Goal: Communication & Community: Answer question/provide support

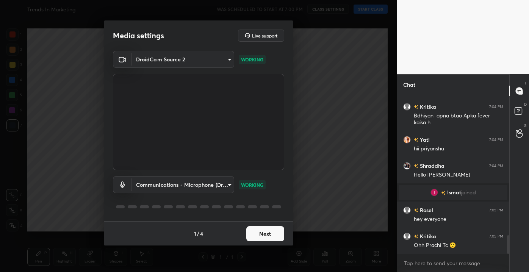
scroll to position [1225, 0]
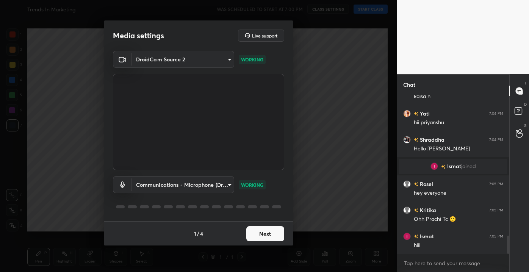
click at [259, 232] on button "Next" at bounding box center [265, 233] width 38 height 15
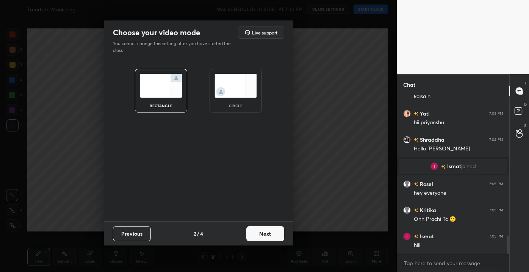
click at [273, 230] on button "Next" at bounding box center [265, 233] width 38 height 15
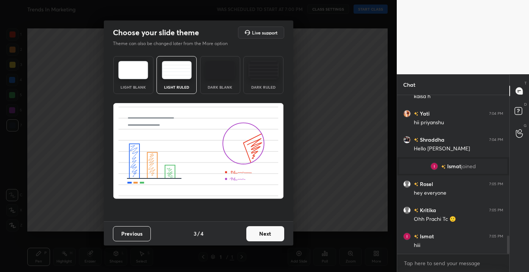
scroll to position [1243, 0]
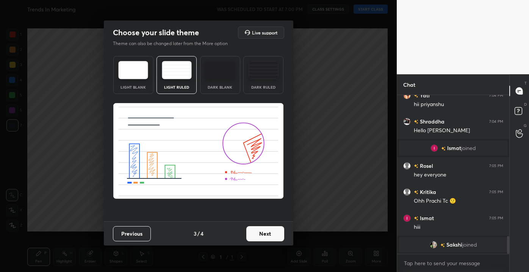
click at [271, 238] on button "Next" at bounding box center [265, 233] width 38 height 15
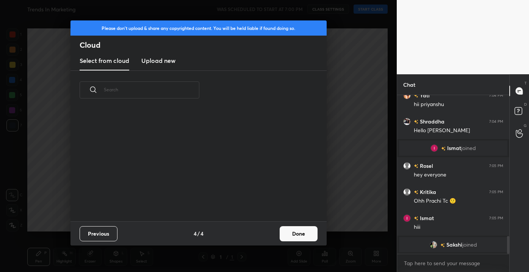
scroll to position [112, 243]
click at [302, 234] on button "Done" at bounding box center [299, 233] width 38 height 15
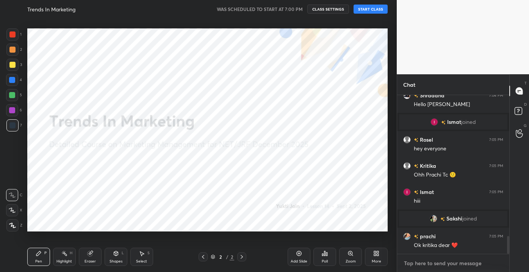
type textarea "x"
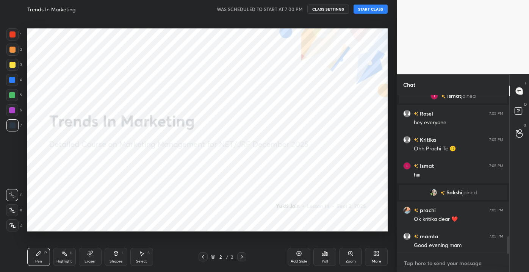
click at [427, 262] on textarea at bounding box center [453, 263] width 100 height 12
type textarea "w"
type textarea "x"
type textarea "wa"
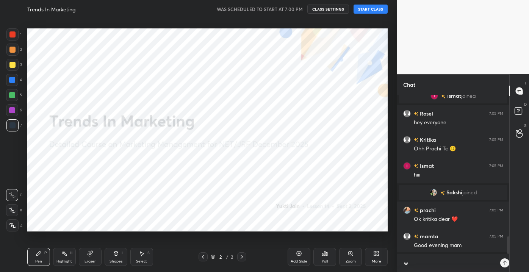
type textarea "x"
type textarea "wai"
type textarea "x"
type textarea "wait"
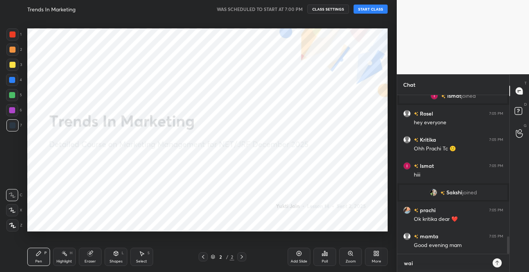
type textarea "x"
type textarea "wait"
type textarea "x"
type textarea "wait 1"
type textarea "x"
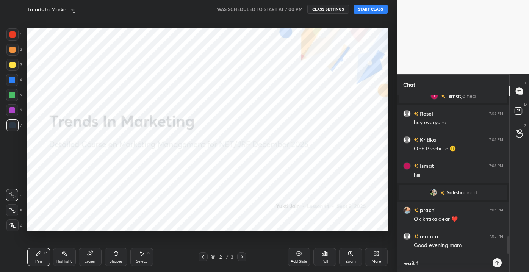
type textarea "wait 1"
type textarea "x"
type textarea "wait 1 m"
type textarea "x"
type textarea "wait 1 mi"
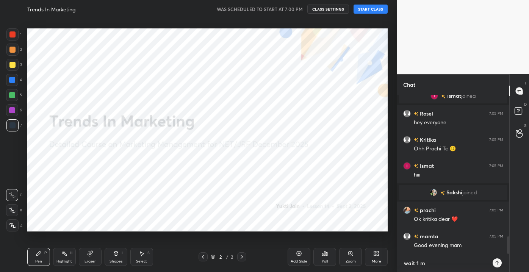
type textarea "x"
type textarea "wait 1 min"
type textarea "x"
type textarea "wait 1 min"
type textarea "x"
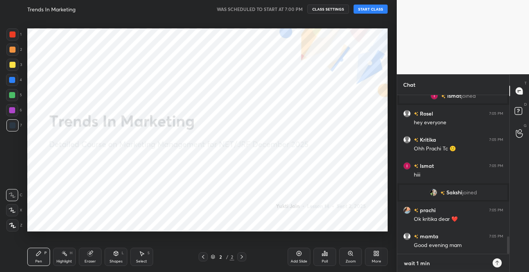
type textarea "wait 1 min"
type textarea "x"
type textarea "wait 1 min c"
type textarea "x"
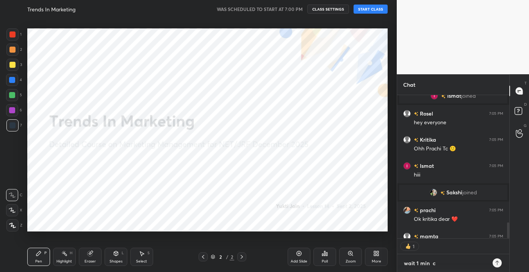
type textarea "wait 1 min ca"
type textarea "x"
type textarea "wait 1 min cam"
type textarea "x"
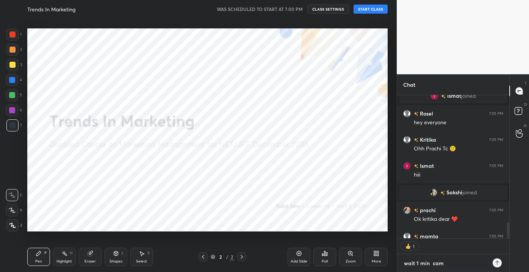
type textarea "wait 1 min came"
type textarea "x"
type textarea "wait 1 min camer"
type textarea "x"
type textarea "wait 1 min camera"
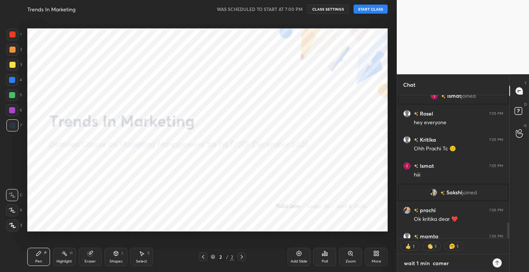
type textarea "x"
type textarea "wait 1 min camera"
type textarea "x"
type textarea "wait 1 min camera i"
type textarea "x"
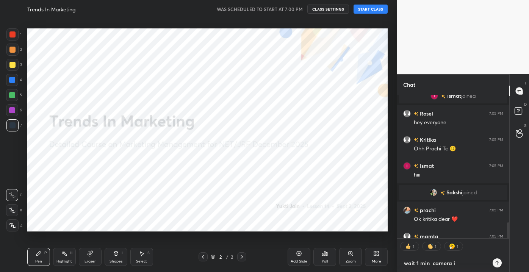
type textarea "wait 1 min camera is"
type textarea "x"
type textarea "wait 1 min camera is"
type textarea "x"
type textarea "wait 1 min camera is n"
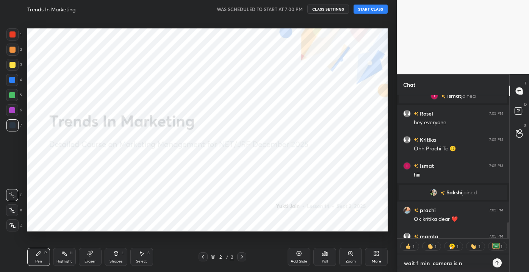
type textarea "x"
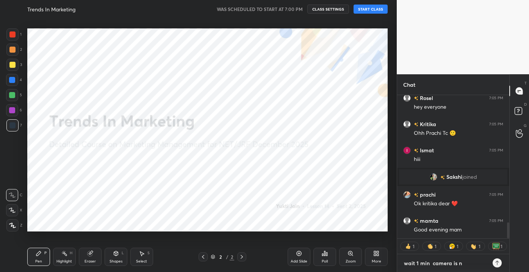
type textarea "wait 1 min camera is no"
type textarea "x"
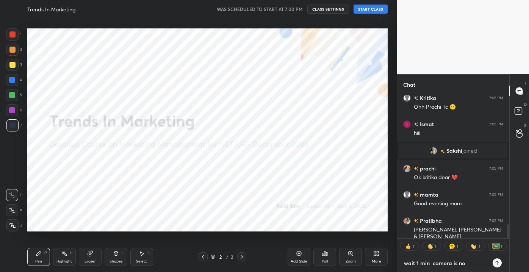
type textarea "wait 1 min camera is not"
type textarea "x"
type textarea "wait 1 min camera is not"
type textarea "x"
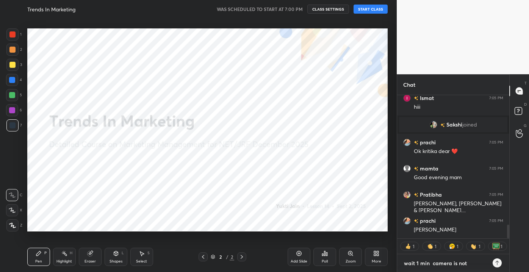
type textarea "wait 1 min camera is not v"
type textarea "x"
type textarea "wait 1 min camera is not vi"
type textarea "x"
type textarea "wait 1 min camera is not vis"
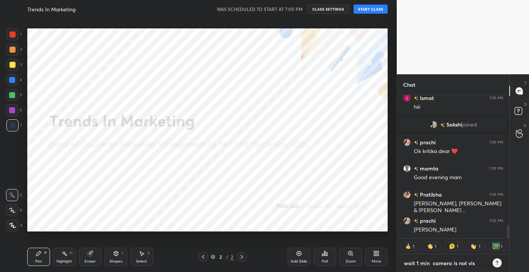
type textarea "x"
type textarea "wait 1 min camera is not visb"
type textarea "x"
type textarea "wait 1 min camera is not vis"
type textarea "x"
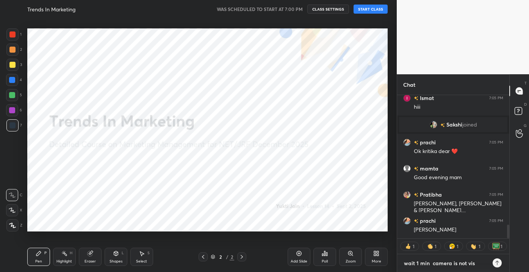
type textarea "wait 1 min camera is not visi"
type textarea "x"
type textarea "wait 1 min camera is not visib"
type textarea "x"
type textarea "wait 1 min camera is not visibl"
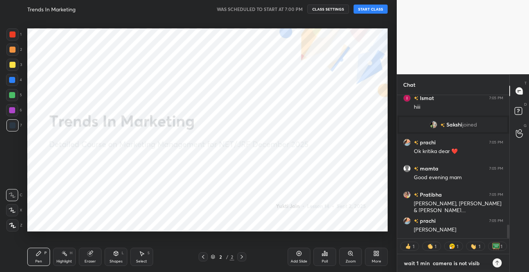
type textarea "x"
type textarea "wait 1 min camera is not visible"
type textarea "x"
type textarea "wait 1 min camera is not visible"
type textarea "x"
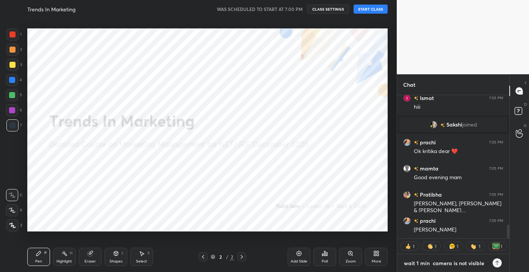
type textarea "wait 1 min camera is not visible"
type textarea "x"
type textarea "wait 1 min camera is not visibl"
type textarea "x"
type textarea "wait 1 min camera is not visib"
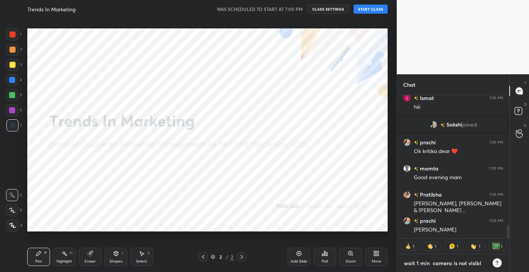
type textarea "x"
type textarea "wait 1 min camera is not visi"
type textarea "x"
type textarea "wait 1 min camera is not vis"
type textarea "x"
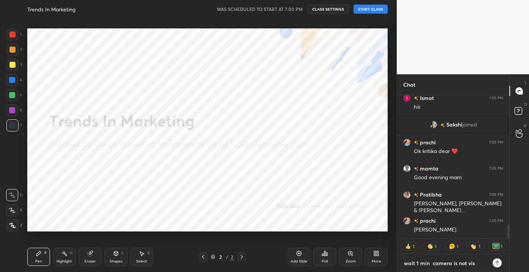
type textarea "wait 1 min camera is not vi"
type textarea "x"
type textarea "wait 1 min camera is not v"
type textarea "x"
type textarea "wait 1 min camera is not"
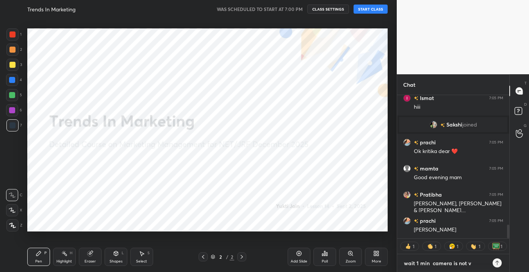
type textarea "x"
type textarea "wait 1 min camera is not w"
type textarea "x"
type textarea "wait 1 min camera is not wo"
type textarea "x"
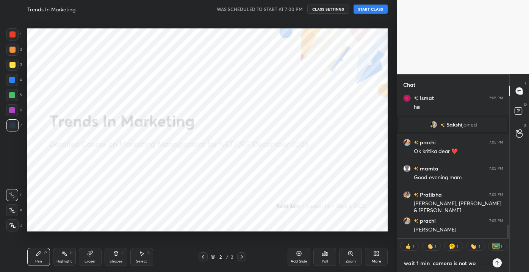
type textarea "wait 1 min camera is not wor"
type textarea "x"
type textarea "wait 1 min camera is not work"
type textarea "x"
type textarea "wait 1 min camera is not worki"
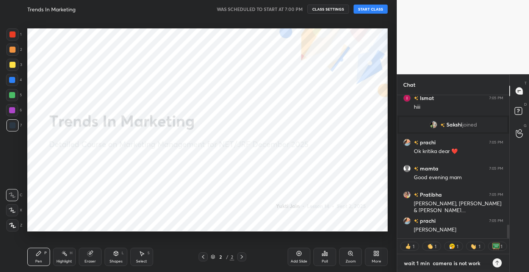
type textarea "x"
type textarea "wait 1 min camera is not workin"
type textarea "x"
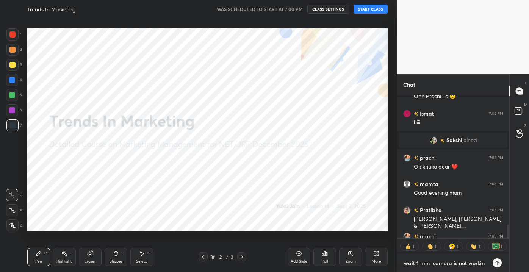
type textarea "wait 1 min camera is not working"
type textarea "x"
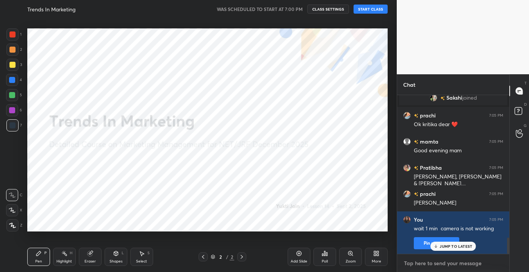
scroll to position [1395, 0]
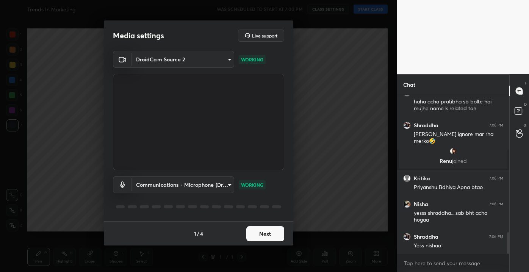
scroll to position [1012, 0]
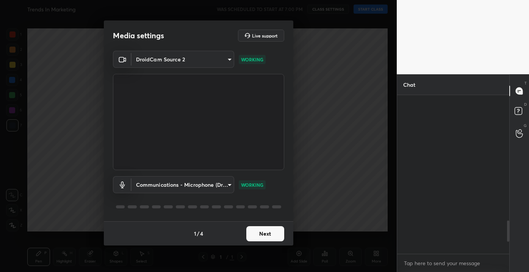
scroll to position [1016, 0]
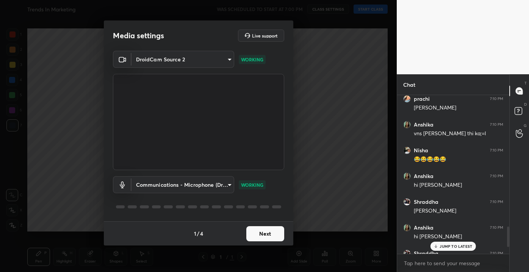
click at [261, 233] on button "Next" at bounding box center [265, 233] width 38 height 15
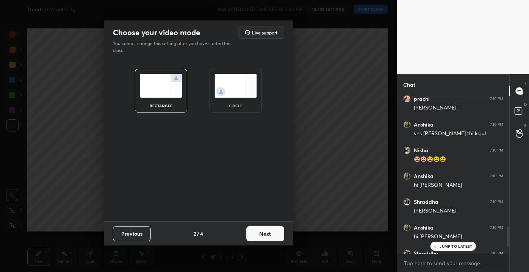
click at [261, 233] on button "Next" at bounding box center [265, 233] width 38 height 15
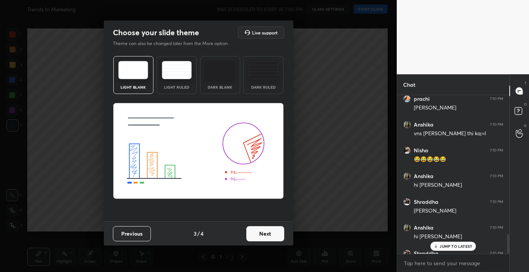
scroll to position [1117, 0]
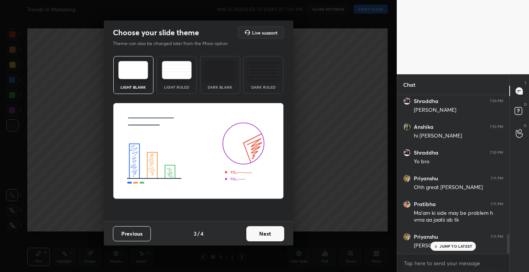
click at [266, 233] on button "Next" at bounding box center [265, 233] width 38 height 15
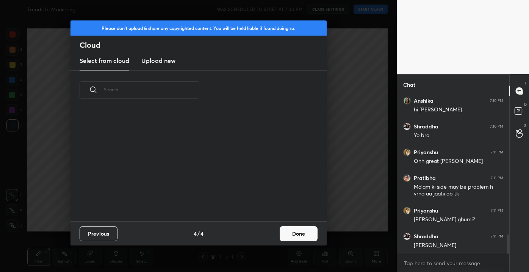
scroll to position [112, 243]
click at [306, 232] on button "Done" at bounding box center [299, 233] width 38 height 15
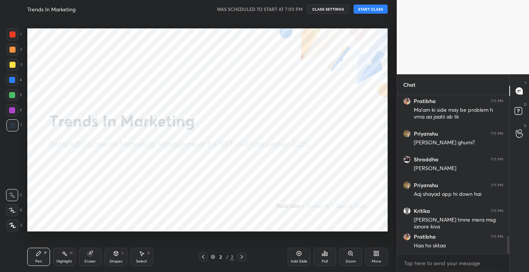
scroll to position [1246, 0]
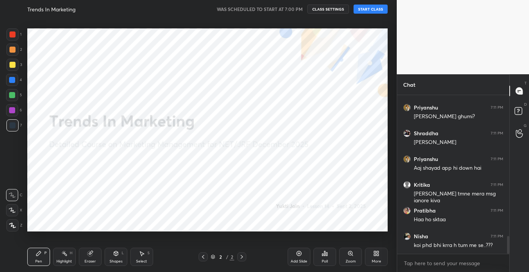
click at [525, 41] on video at bounding box center [463, 37] width 132 height 74
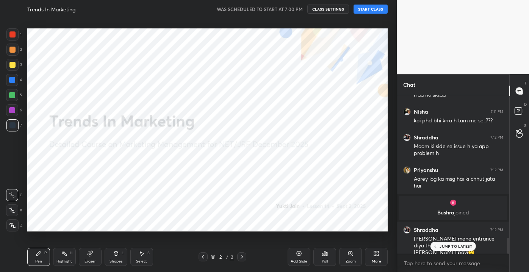
scroll to position [1410, 0]
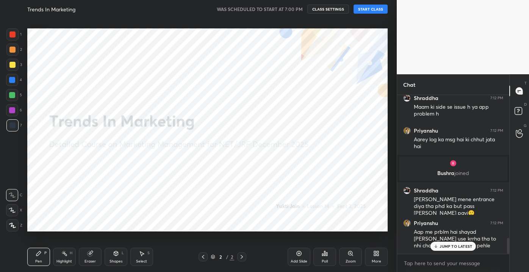
click at [441, 245] on p "JUMP TO LATEST" at bounding box center [456, 246] width 33 height 5
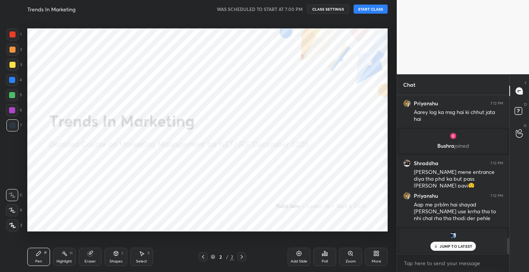
click at [441, 245] on p "JUMP TO LATEST" at bounding box center [456, 246] width 33 height 5
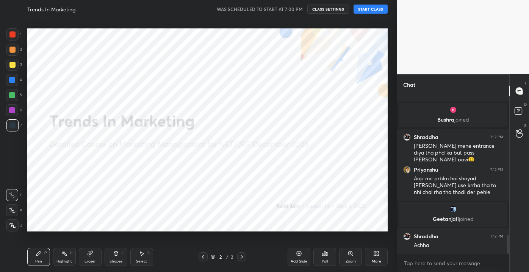
click at [375, 5] on button "START CLASS" at bounding box center [371, 9] width 34 height 9
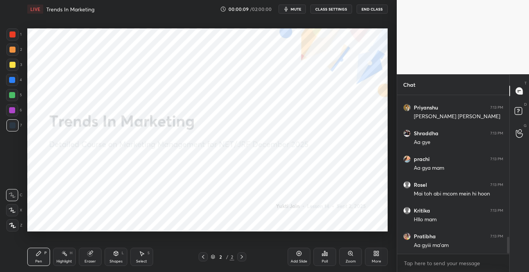
scroll to position [1350, 0]
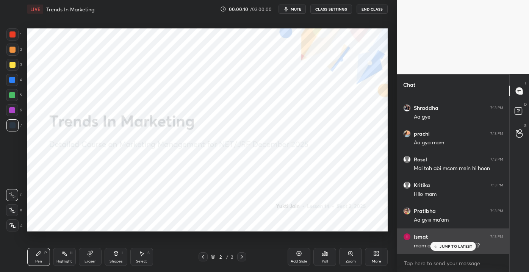
click at [450, 247] on p "JUMP TO LATEST" at bounding box center [456, 246] width 33 height 5
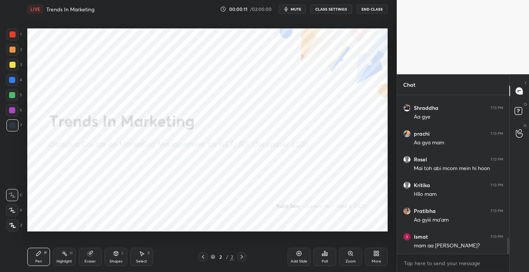
scroll to position [1376, 0]
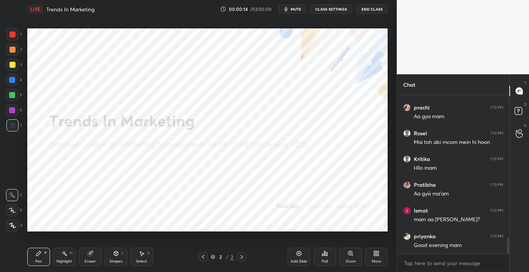
click at [301, 257] on div "Add Slide" at bounding box center [299, 257] width 23 height 18
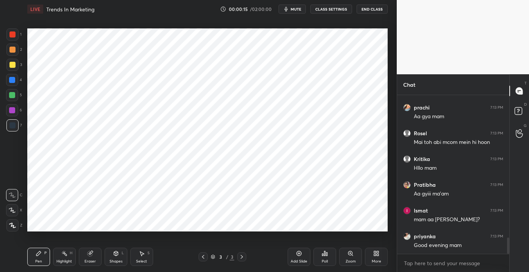
scroll to position [1401, 0]
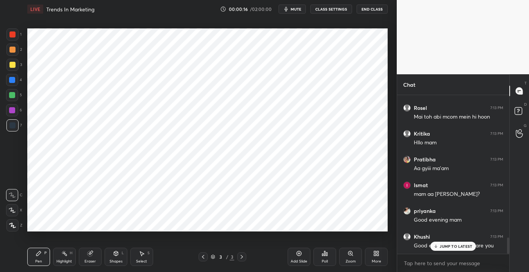
click at [9, 36] on div at bounding box center [12, 34] width 6 height 6
click at [11, 129] on div at bounding box center [12, 125] width 12 height 12
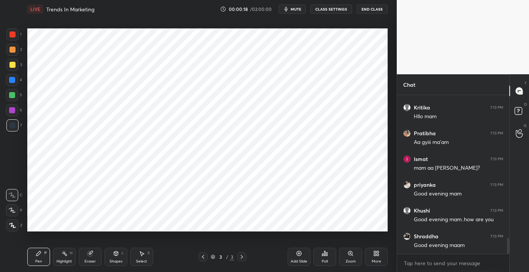
scroll to position [1453, 0]
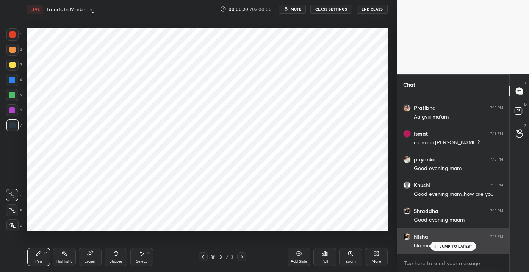
click at [455, 245] on p "JUMP TO LATEST" at bounding box center [456, 246] width 33 height 5
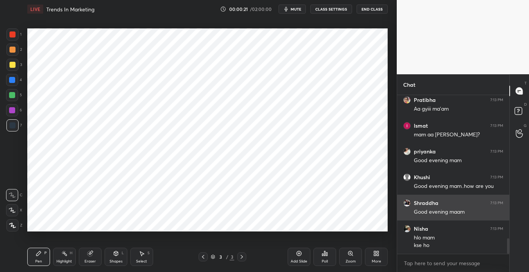
scroll to position [1486, 0]
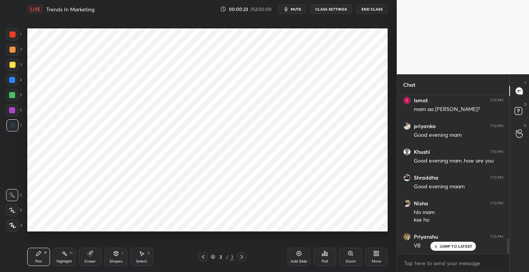
click at [442, 245] on p "JUMP TO LATEST" at bounding box center [456, 246] width 33 height 5
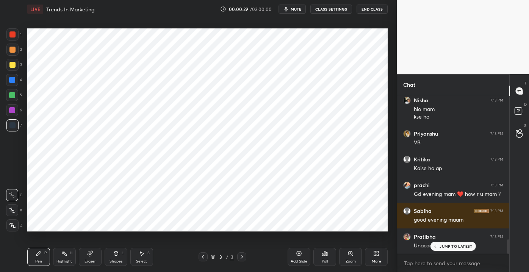
scroll to position [1615, 0]
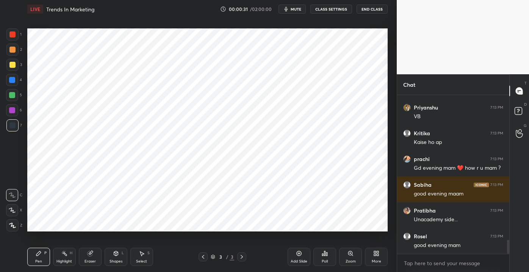
click at [90, 254] on icon at bounding box center [90, 253] width 5 height 5
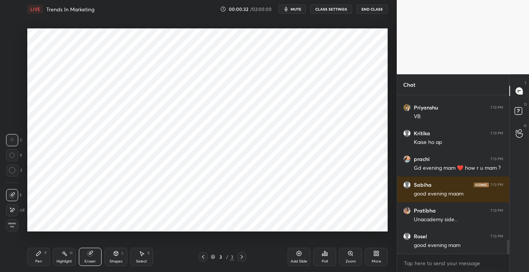
click at [14, 226] on span "Erase all" at bounding box center [11, 225] width 11 height 5
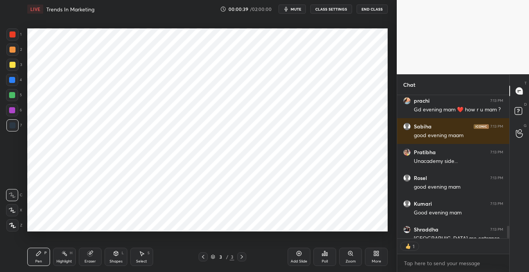
scroll to position [1714, 0]
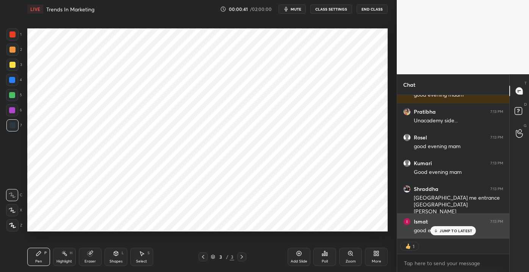
click at [442, 229] on p "JUMP TO LATEST" at bounding box center [456, 231] width 33 height 5
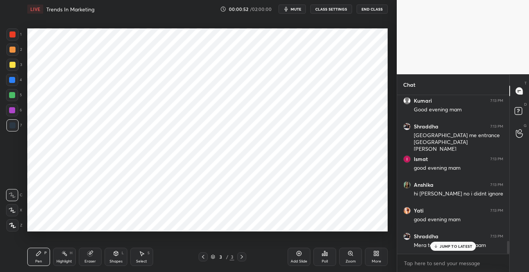
scroll to position [1802, 0]
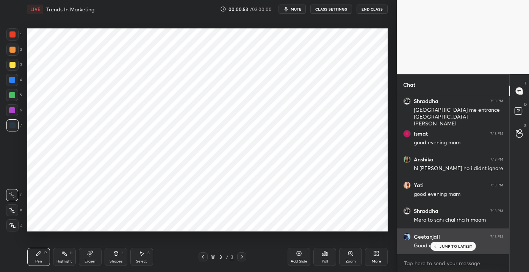
click at [445, 246] on p "JUMP TO LATEST" at bounding box center [456, 246] width 33 height 5
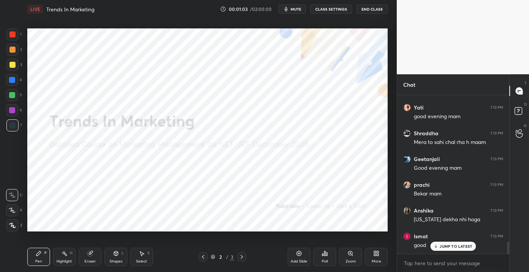
scroll to position [1905, 0]
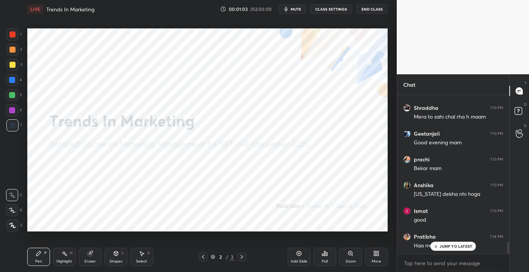
click at [378, 262] on div "More" at bounding box center [376, 262] width 9 height 4
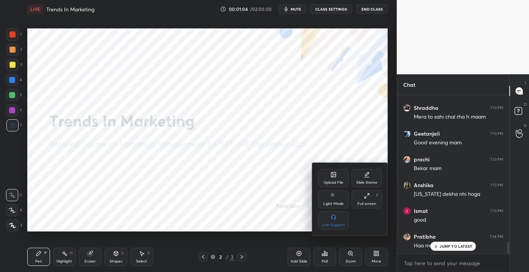
click at [332, 178] on div "Upload File" at bounding box center [333, 178] width 30 height 18
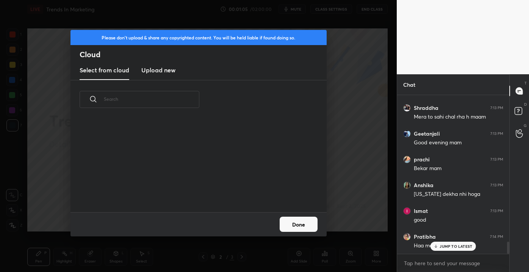
scroll to position [94, 243]
click at [156, 69] on h3 "Upload new" at bounding box center [158, 70] width 34 height 9
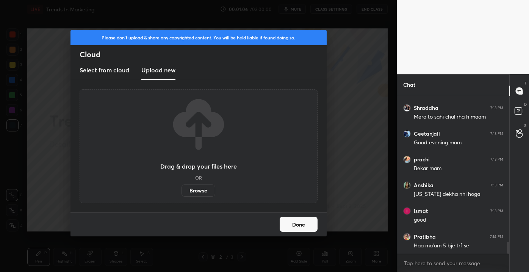
scroll to position [1932, 0]
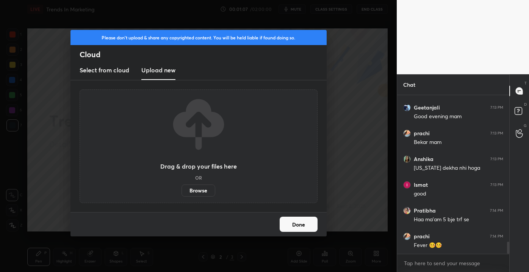
click at [199, 191] on label "Browse" at bounding box center [199, 191] width 34 height 12
click at [182, 191] on input "Browse" at bounding box center [182, 191] width 0 height 12
click at [191, 192] on label "Browse" at bounding box center [199, 191] width 34 height 12
click at [182, 192] on input "Browse" at bounding box center [182, 191] width 0 height 12
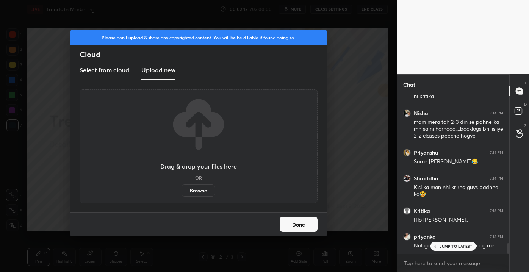
scroll to position [2223, 0]
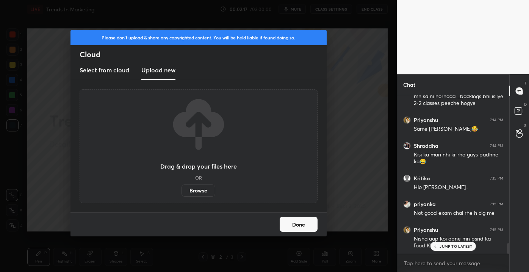
click at [440, 243] on div "JUMP TO LATEST" at bounding box center [453, 246] width 45 height 9
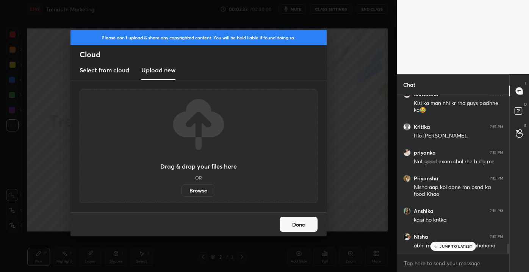
scroll to position [2314, 0]
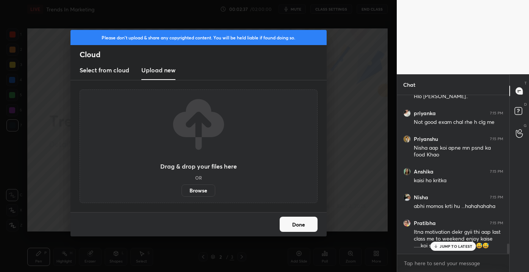
click at [197, 191] on label "Browse" at bounding box center [199, 191] width 34 height 12
click at [182, 191] on input "Browse" at bounding box center [182, 191] width 0 height 12
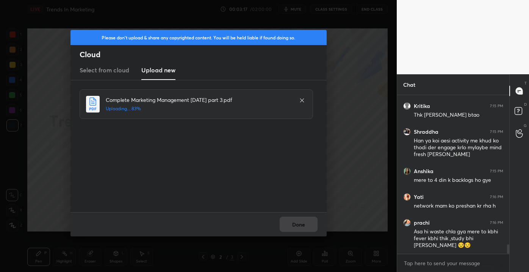
scroll to position [2503, 0]
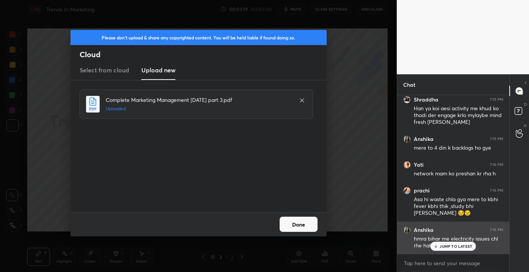
click at [450, 246] on p "JUMP TO LATEST" at bounding box center [456, 246] width 33 height 5
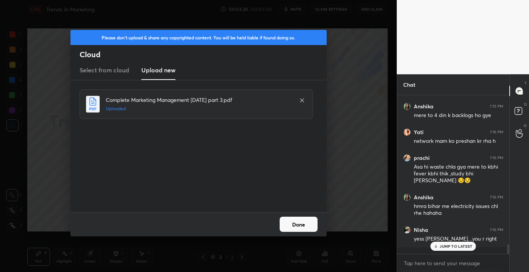
click at [307, 227] on button "Done" at bounding box center [299, 224] width 38 height 15
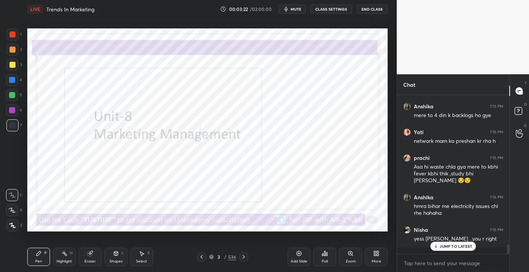
click at [453, 245] on p "JUMP TO LATEST" at bounding box center [456, 246] width 33 height 5
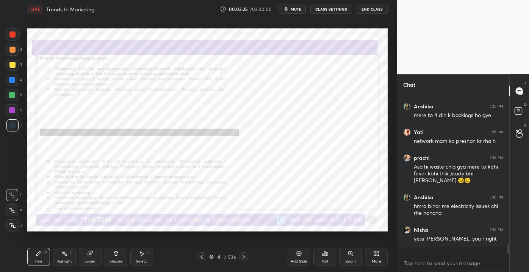
click at [508, 245] on div at bounding box center [507, 174] width 5 height 159
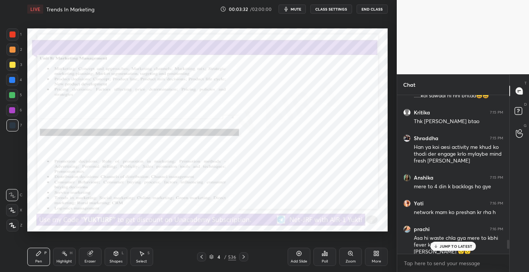
click at [465, 246] on p "JUMP TO LATEST" at bounding box center [456, 246] width 33 height 5
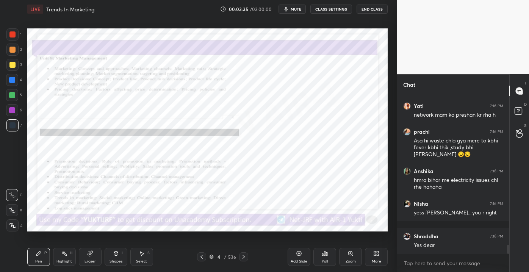
click at [354, 260] on div "Zoom" at bounding box center [351, 262] width 10 height 4
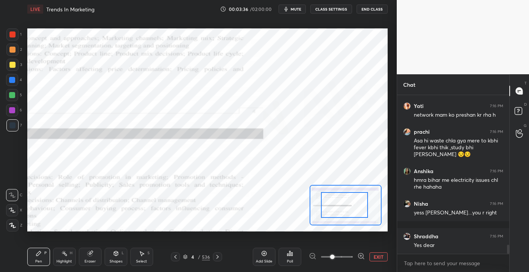
drag, startPoint x: 339, startPoint y: 208, endPoint x: 332, endPoint y: 211, distance: 6.8
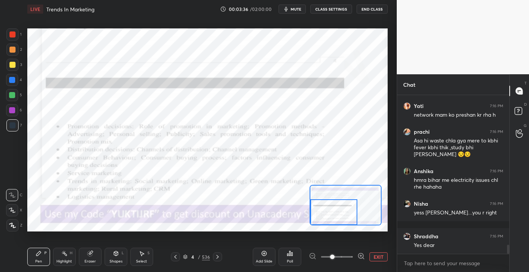
click at [311, 227] on div "Setting up your live class Poll for secs No correct answer Start poll" at bounding box center [207, 129] width 361 height 203
click at [14, 33] on div at bounding box center [12, 34] width 6 height 6
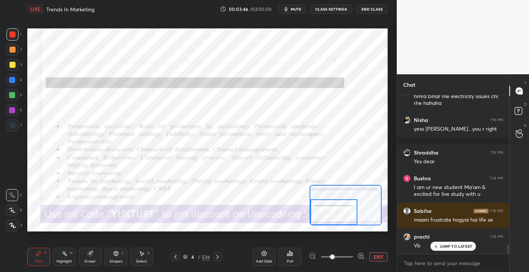
scroll to position [2672, 0]
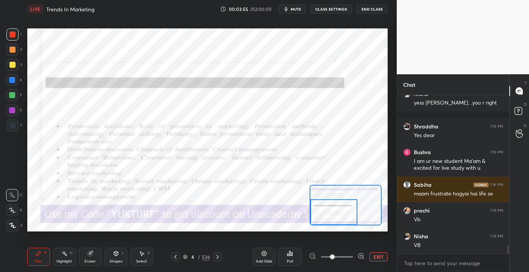
click at [382, 258] on button "EXIT" at bounding box center [379, 256] width 18 height 9
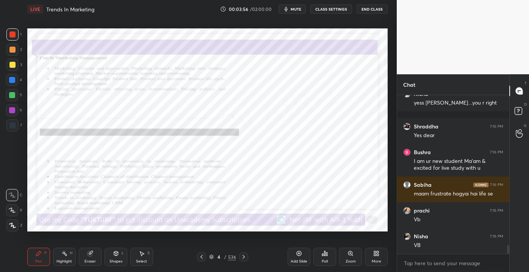
click at [293, 243] on div "Add Slide Poll Zoom More" at bounding box center [338, 257] width 100 height 42
click at [224, 258] on div "/" at bounding box center [225, 257] width 2 height 5
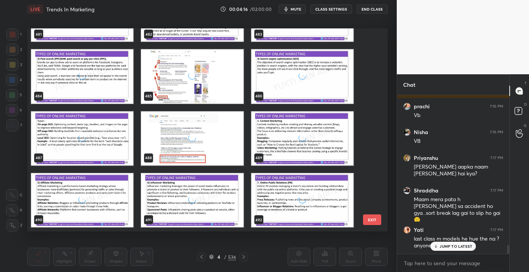
scroll to position [9895, 0]
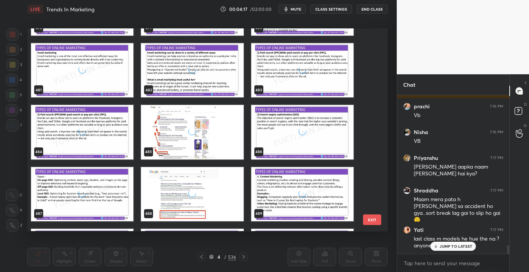
click at [438, 246] on icon at bounding box center [436, 246] width 5 height 5
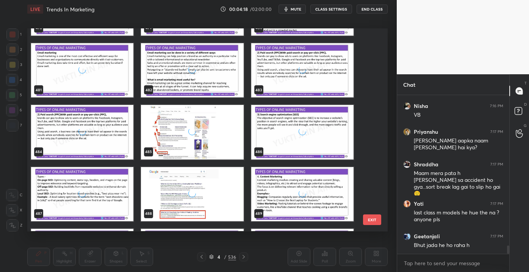
click at [280, 133] on div "grid" at bounding box center [302, 132] width 102 height 54
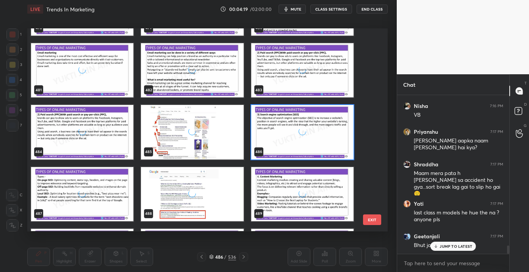
scroll to position [2827, 0]
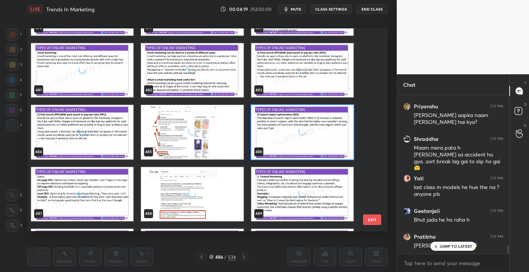
click at [296, 143] on div "grid" at bounding box center [302, 132] width 102 height 54
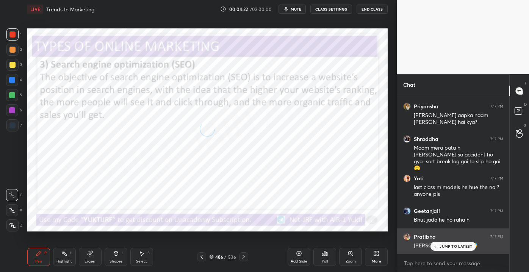
click at [444, 249] on div "JUMP TO LATEST" at bounding box center [453, 246] width 45 height 9
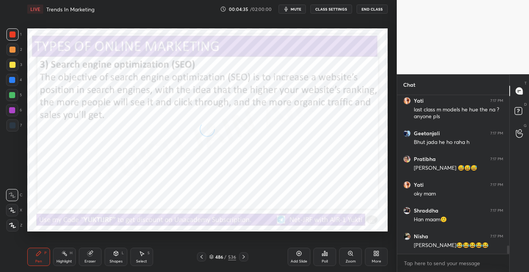
scroll to position [2931, 0]
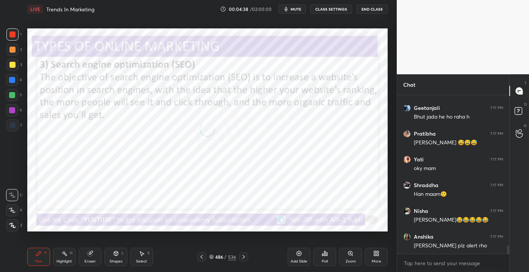
click at [216, 259] on div "486" at bounding box center [219, 257] width 8 height 5
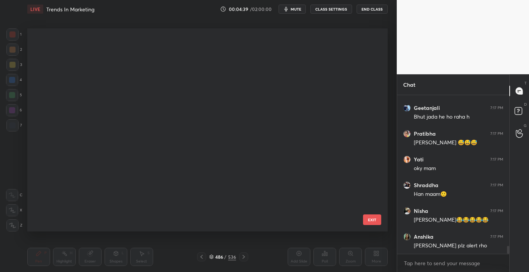
scroll to position [2957, 0]
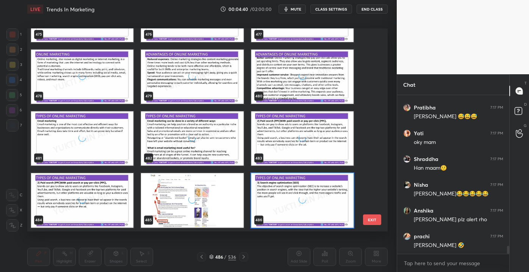
click at [370, 221] on button "EXIT" at bounding box center [372, 220] width 18 height 11
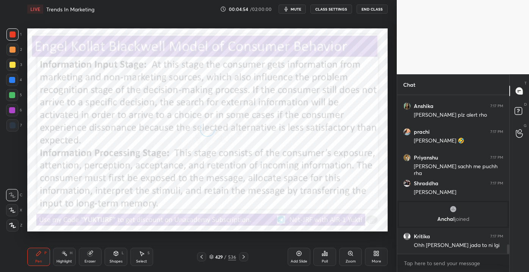
scroll to position [2525, 0]
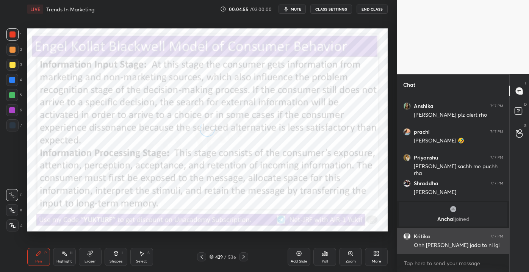
drag, startPoint x: 509, startPoint y: 250, endPoint x: 504, endPoint y: 238, distance: 12.6
click at [507, 236] on div at bounding box center [507, 174] width 5 height 159
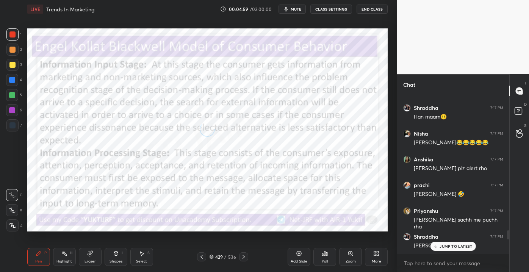
scroll to position [2559, 0]
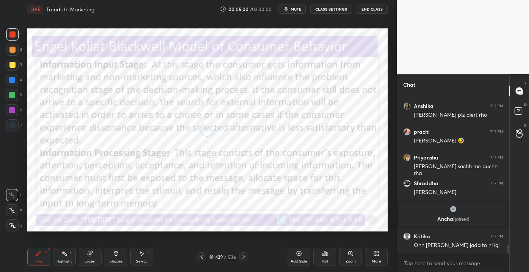
drag, startPoint x: 508, startPoint y: 251, endPoint x: 511, endPoint y: 261, distance: 11.0
click at [511, 261] on div "Chat Shraddha 7:17 PM Han maam🙂 Nisha 7:17 PM Priyanshu😂😂😂😂😂 Anshika 7:17 PM sh…" at bounding box center [463, 173] width 132 height 198
click at [511, 262] on div "T Messages (T) D Doubts (D) G Raise Hand (G)" at bounding box center [520, 173] width 20 height 198
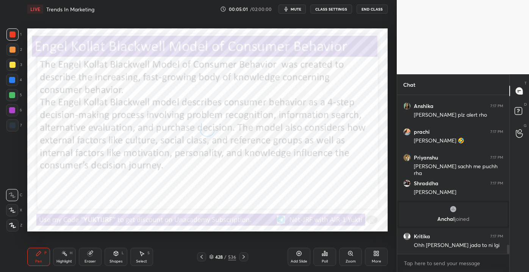
click at [225, 259] on div "/" at bounding box center [225, 257] width 2 height 5
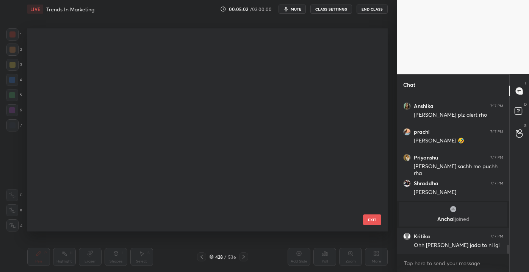
scroll to position [0, 0]
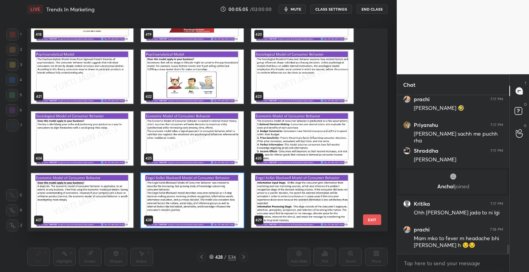
click at [378, 169] on div "418 419 420 421 422 423 424 425 426 427 428 429 430 431 432 433 434 435 EXIT" at bounding box center [207, 129] width 361 height 203
click at [369, 166] on div "418 419 420 421 422 423 424 425 426 427 428 429 430 431 432 433 434 435" at bounding box center [200, 129] width 347 height 203
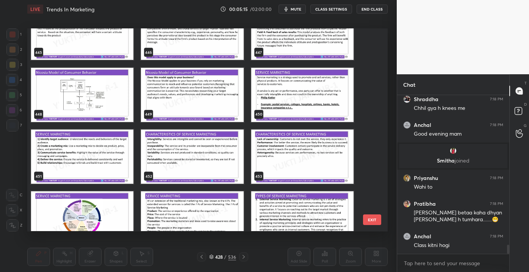
click at [280, 108] on img "grid" at bounding box center [302, 95] width 102 height 54
click at [279, 107] on img "grid" at bounding box center [302, 95] width 102 height 54
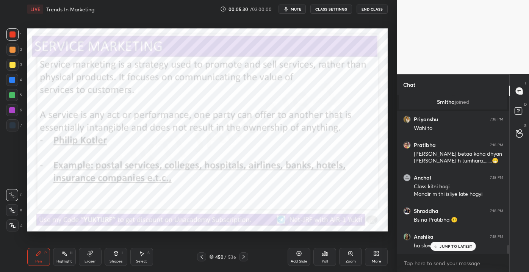
click at [439, 246] on icon at bounding box center [436, 246] width 5 height 5
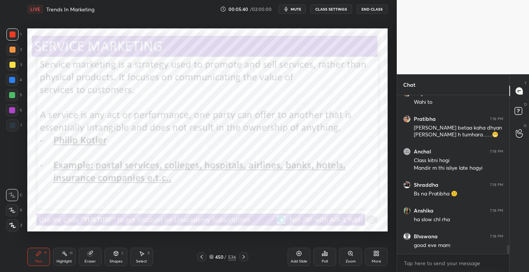
click at [114, 264] on div "Shapes L" at bounding box center [116, 257] width 23 height 18
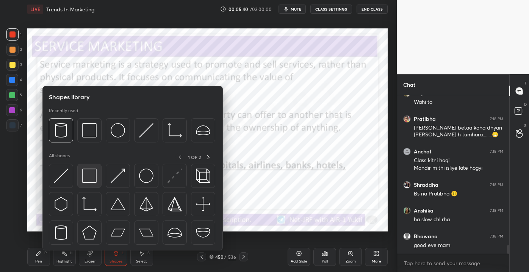
click at [84, 182] on img at bounding box center [89, 176] width 14 height 14
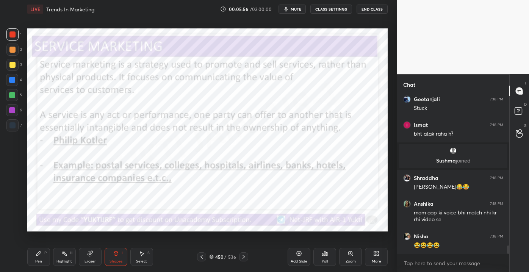
scroll to position [2946, 0]
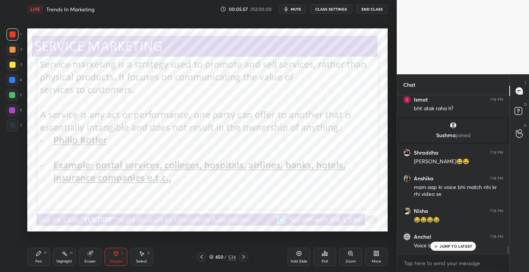
click at [446, 251] on div "JUMP TO LATEST" at bounding box center [453, 246] width 45 height 9
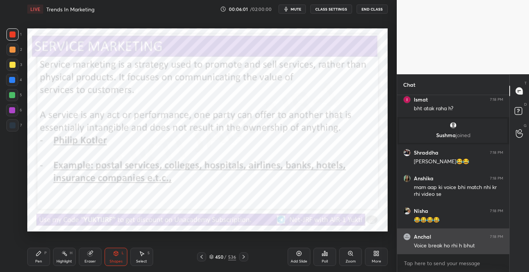
scroll to position [2972, 0]
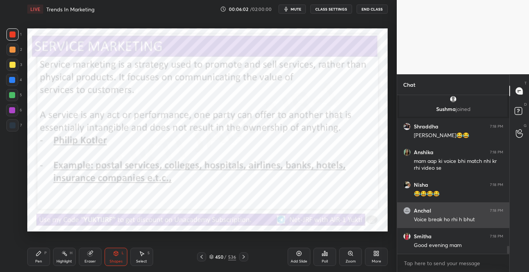
click at [420, 239] on h6 "Smitha" at bounding box center [423, 236] width 18 height 7
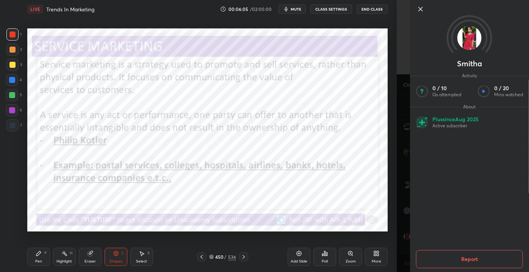
click at [420, 8] on icon at bounding box center [420, 9] width 9 height 9
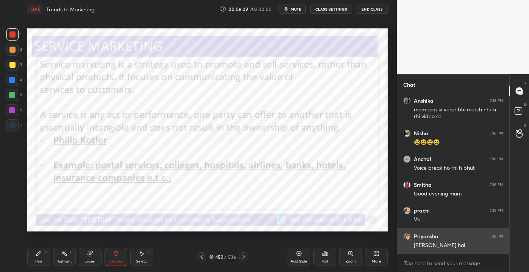
scroll to position [3031, 0]
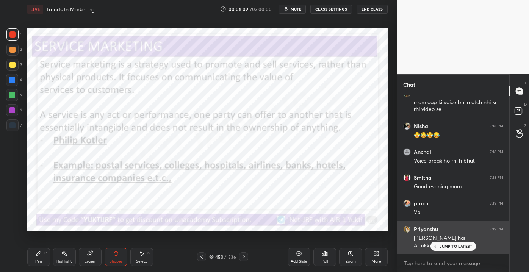
click at [457, 242] on div "JUMP TO LATEST" at bounding box center [453, 246] width 45 height 9
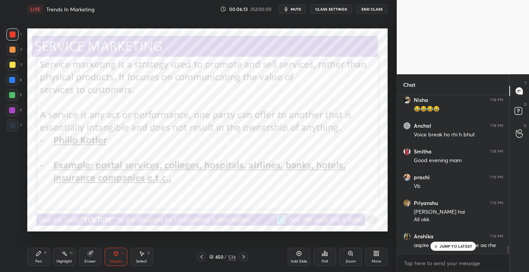
scroll to position [3082, 0]
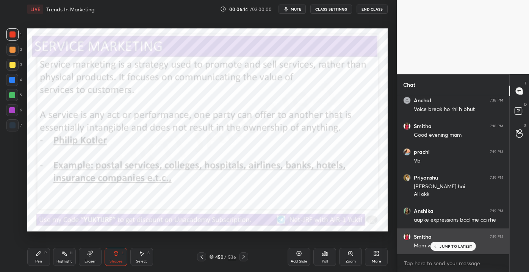
click at [446, 250] on div "JUMP TO LATEST" at bounding box center [453, 246] width 45 height 9
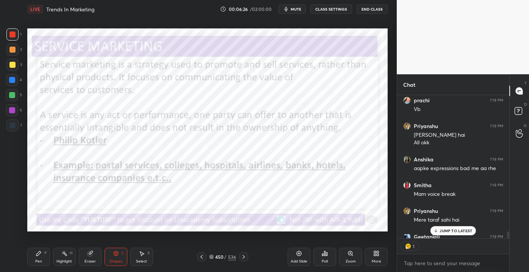
scroll to position [141, 110]
click at [453, 230] on p "JUMP TO LATEST" at bounding box center [456, 231] width 33 height 5
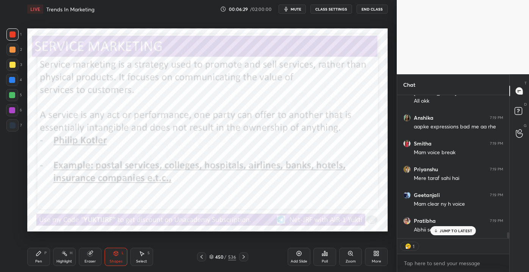
scroll to position [3201, 0]
click at [445, 232] on p "JUMP TO LATEST" at bounding box center [456, 231] width 33 height 5
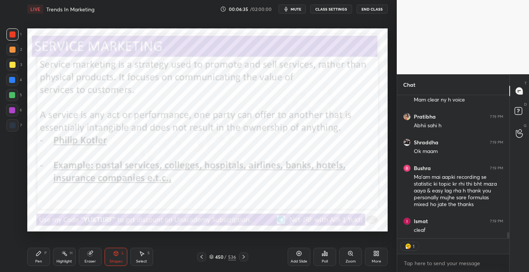
scroll to position [3306, 0]
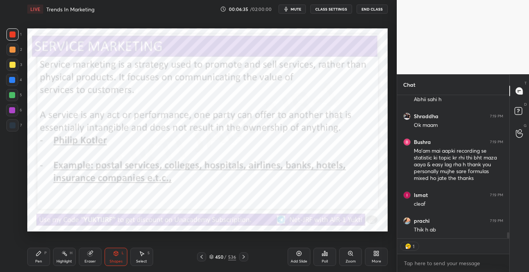
type textarea "x"
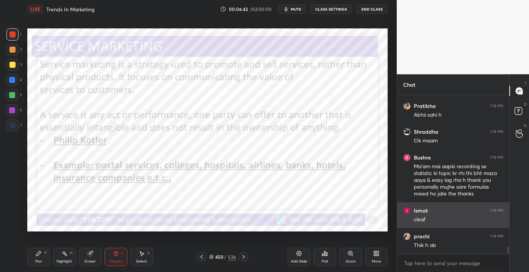
scroll to position [3323, 0]
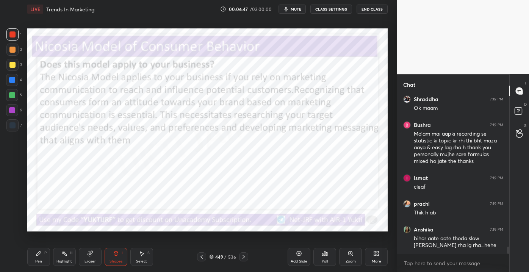
click at [292, 254] on div "Add Slide" at bounding box center [299, 257] width 23 height 18
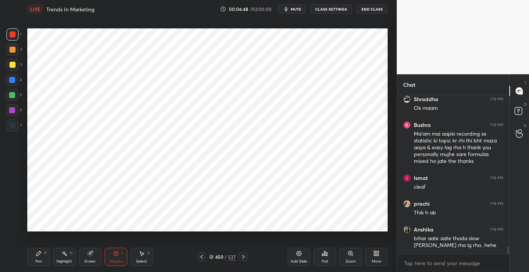
click at [14, 127] on div at bounding box center [12, 125] width 6 height 6
click at [40, 251] on icon at bounding box center [39, 254] width 6 height 6
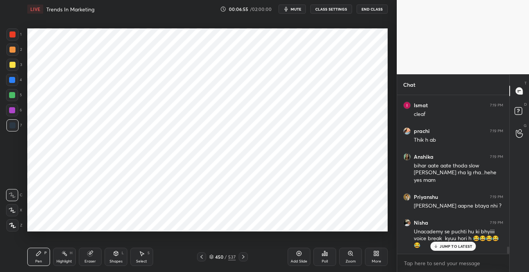
scroll to position [3421, 0]
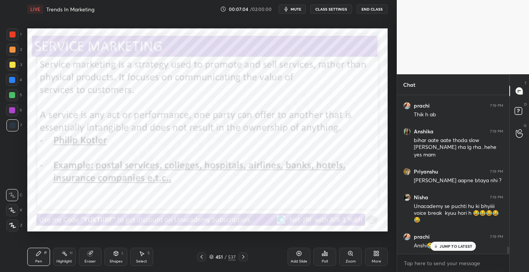
click at [66, 261] on div "Highlight" at bounding box center [64, 262] width 16 height 4
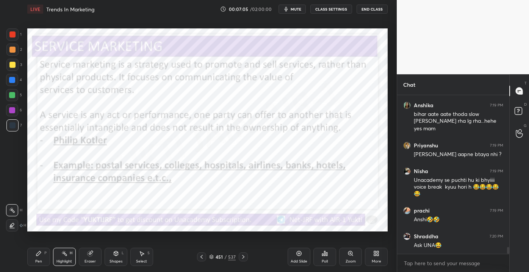
click at [14, 37] on div at bounding box center [12, 34] width 6 height 6
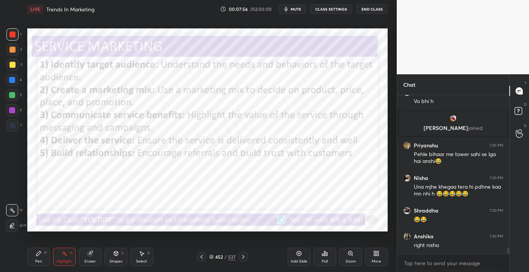
scroll to position [3746, 0]
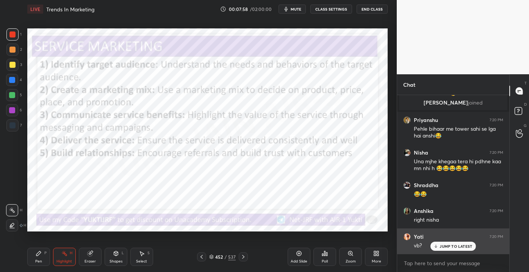
click at [447, 247] on p "JUMP TO LATEST" at bounding box center [456, 246] width 33 height 5
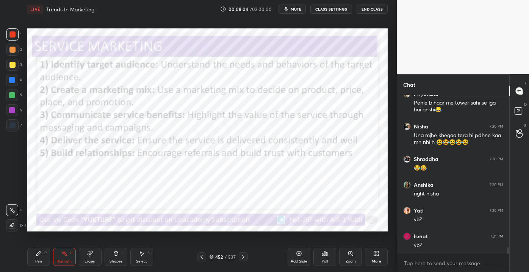
scroll to position [3797, 0]
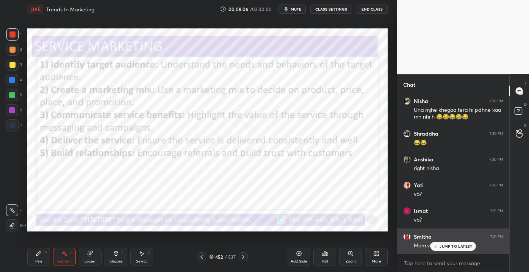
click at [444, 244] on p "JUMP TO LATEST" at bounding box center [456, 246] width 33 height 5
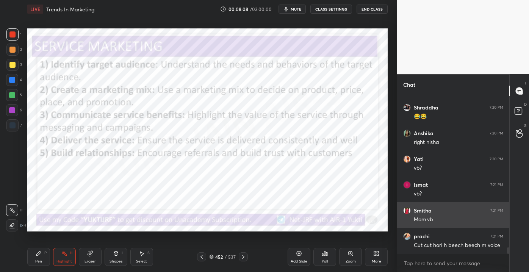
scroll to position [3849, 0]
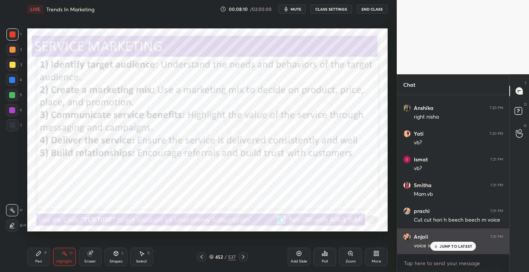
click at [448, 245] on p "JUMP TO LATEST" at bounding box center [456, 246] width 33 height 5
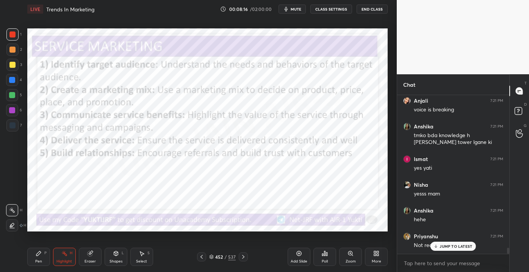
scroll to position [4010, 0]
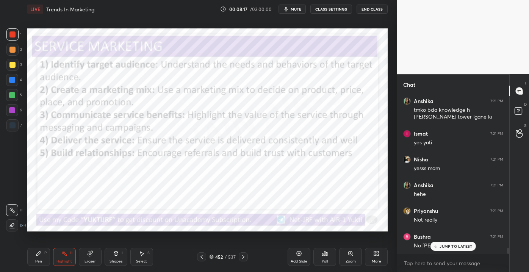
click at [443, 248] on p "JUMP TO LATEST" at bounding box center [456, 246] width 33 height 5
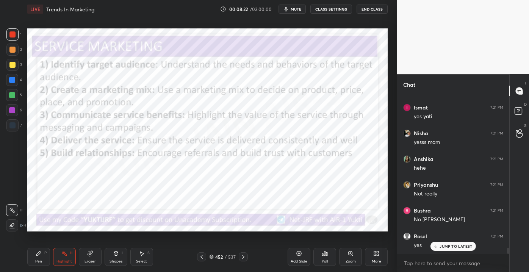
scroll to position [4062, 0]
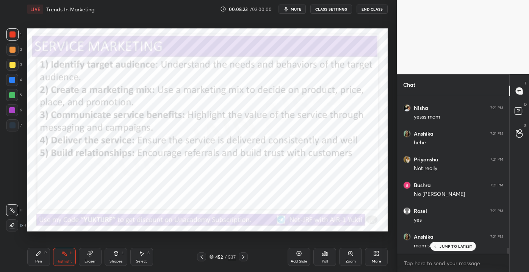
click at [441, 246] on p "JUMP TO LATEST" at bounding box center [456, 246] width 33 height 5
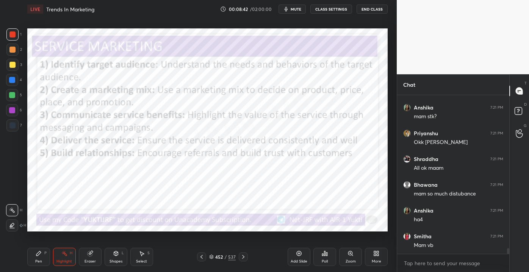
scroll to position [4216, 0]
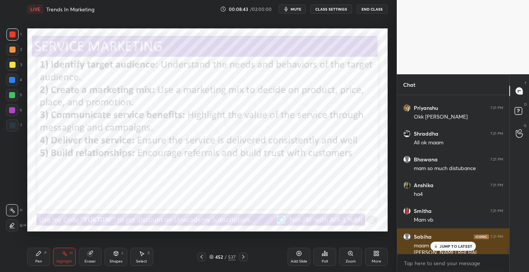
click at [442, 245] on p "JUMP TO LATEST" at bounding box center [456, 246] width 33 height 5
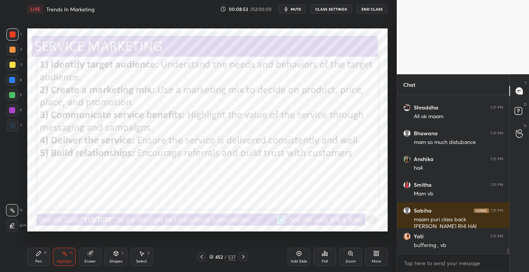
scroll to position [4268, 0]
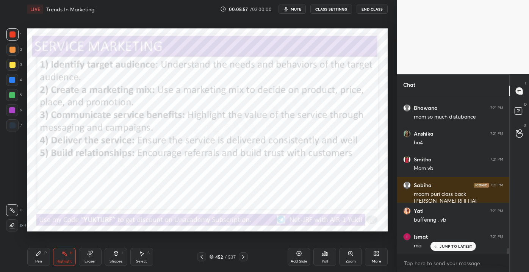
click at [444, 246] on p "JUMP TO LATEST" at bounding box center [456, 246] width 33 height 5
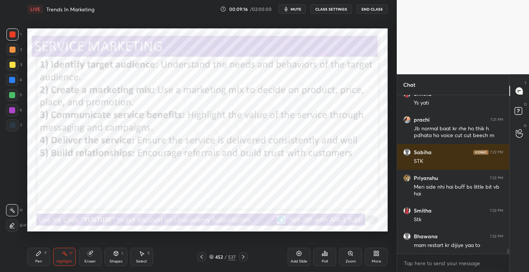
scroll to position [4462, 0]
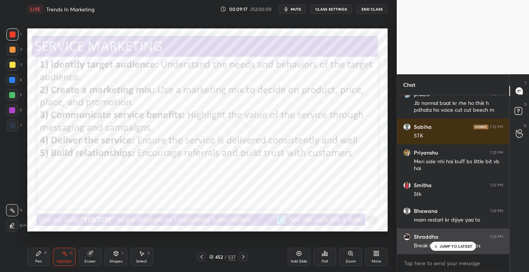
click at [447, 248] on p "JUMP TO LATEST" at bounding box center [456, 246] width 33 height 5
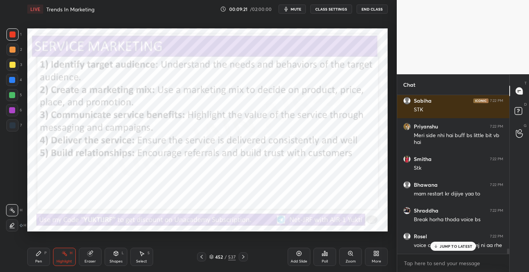
scroll to position [4514, 0]
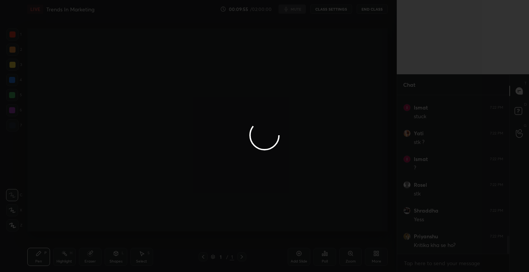
scroll to position [1247, 0]
click at [443, 246] on div at bounding box center [264, 136] width 529 height 272
click at [439, 243] on div at bounding box center [264, 136] width 529 height 272
click at [439, 246] on div at bounding box center [264, 136] width 529 height 272
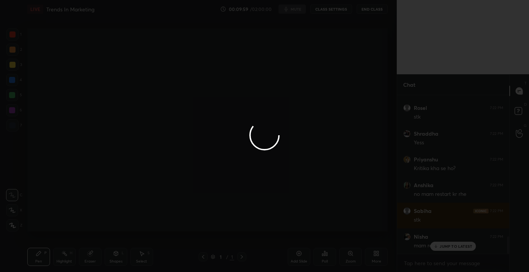
click at [439, 247] on div at bounding box center [264, 136] width 529 height 272
click at [439, 248] on div at bounding box center [264, 136] width 529 height 272
click at [440, 248] on div at bounding box center [264, 136] width 529 height 272
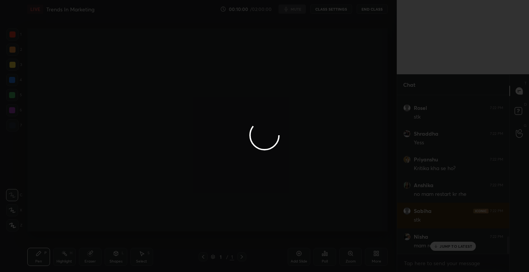
click at [440, 248] on div at bounding box center [264, 136] width 529 height 272
click at [441, 248] on div at bounding box center [264, 136] width 529 height 272
click at [440, 247] on div at bounding box center [264, 136] width 529 height 272
drag, startPoint x: 397, startPoint y: 145, endPoint x: 312, endPoint y: 147, distance: 84.9
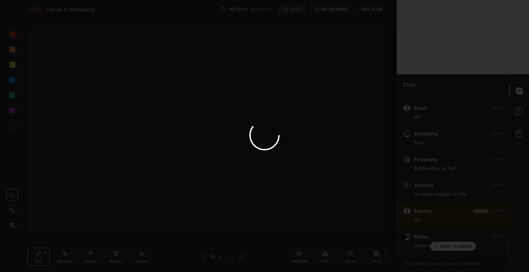
click at [312, 147] on div at bounding box center [264, 136] width 529 height 272
drag, startPoint x: 199, startPoint y: 159, endPoint x: 393, endPoint y: 179, distance: 194.7
click at [246, 163] on div at bounding box center [264, 136] width 529 height 272
drag, startPoint x: 393, startPoint y: 179, endPoint x: 266, endPoint y: 153, distance: 129.9
click at [360, 176] on div at bounding box center [264, 136] width 529 height 272
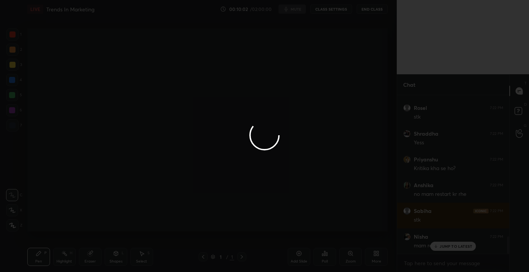
drag, startPoint x: 266, startPoint y: 153, endPoint x: 259, endPoint y: 151, distance: 7.4
click at [259, 151] on div at bounding box center [264, 136] width 529 height 272
click at [351, 179] on div at bounding box center [264, 136] width 529 height 272
click at [440, 250] on div at bounding box center [264, 136] width 529 height 272
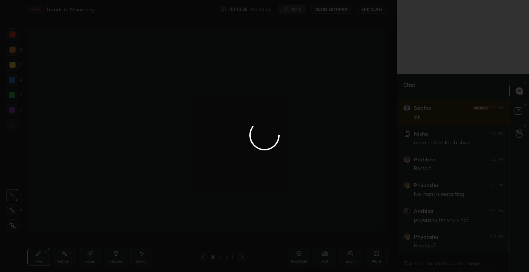
scroll to position [1427, 0]
click at [440, 249] on div at bounding box center [264, 136] width 529 height 272
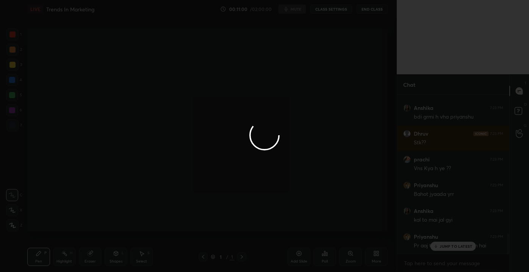
click at [440, 249] on div at bounding box center [264, 136] width 529 height 272
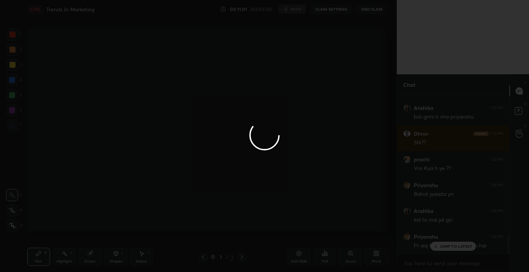
click at [440, 249] on div at bounding box center [264, 136] width 529 height 272
drag, startPoint x: 440, startPoint y: 249, endPoint x: 455, endPoint y: 254, distance: 15.9
click at [455, 254] on div at bounding box center [264, 136] width 529 height 272
click at [458, 245] on div at bounding box center [264, 136] width 529 height 272
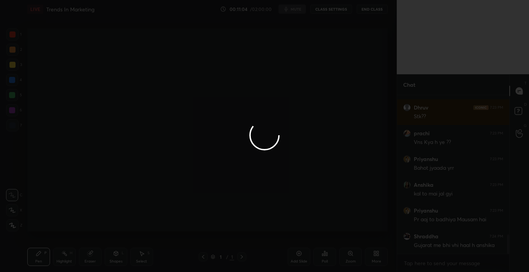
click at [458, 245] on div at bounding box center [264, 136] width 529 height 272
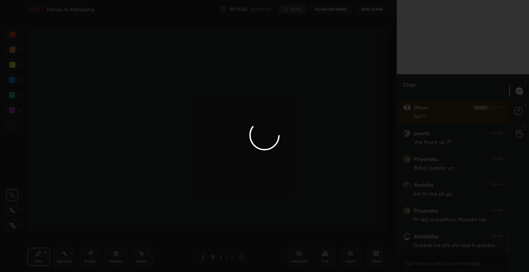
click at [458, 245] on div at bounding box center [264, 136] width 529 height 272
click at [304, 177] on div at bounding box center [264, 136] width 529 height 272
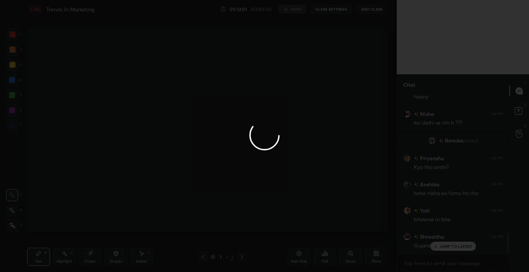
click at [455, 249] on div at bounding box center [264, 136] width 529 height 272
click at [445, 244] on div at bounding box center [264, 136] width 529 height 272
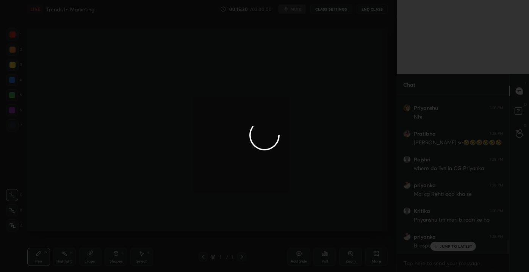
scroll to position [1667, 0]
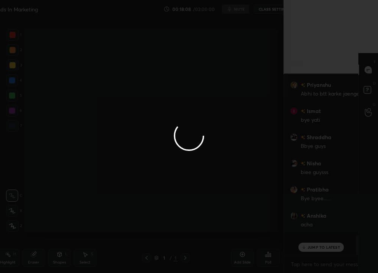
scroll to position [2, 2]
type textarea "x"
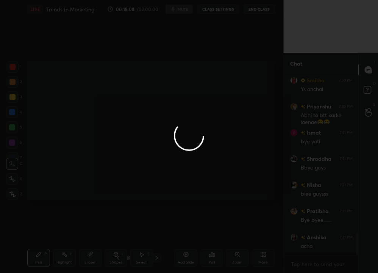
scroll to position [0, 0]
click at [329, 244] on div at bounding box center [189, 136] width 378 height 273
